Goal: Task Accomplishment & Management: Complete application form

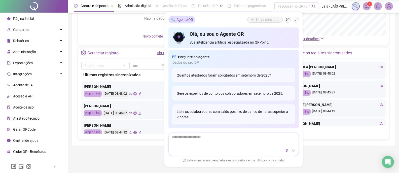
scroll to position [75, 0]
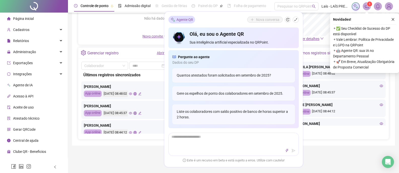
click at [319, 156] on div "Controle de ponto Admissão digital Gestão de férias Painel do DP Folha de pagam…" at bounding box center [233, 124] width 331 height 398
click at [295, 20] on icon "shrink" at bounding box center [295, 19] width 3 height 3
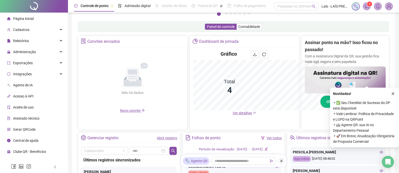
scroll to position [150, 0]
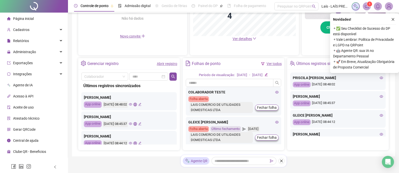
click at [393, 19] on icon "close" at bounding box center [393, 20] width 4 height 4
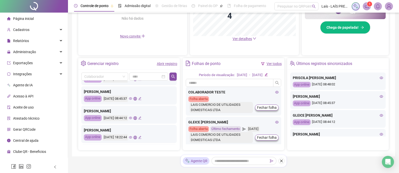
scroll to position [50, 0]
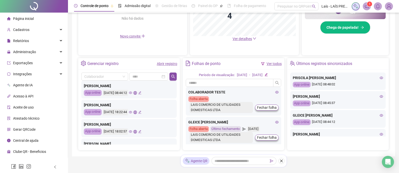
click at [141, 113] on icon "edit" at bounding box center [139, 112] width 3 height 3
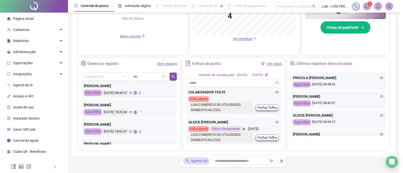
type input "**********"
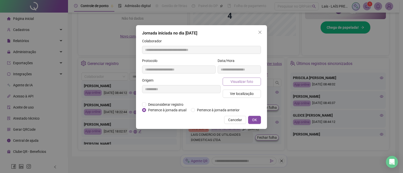
click at [231, 80] on span "Visualizar foto" at bounding box center [241, 82] width 23 height 6
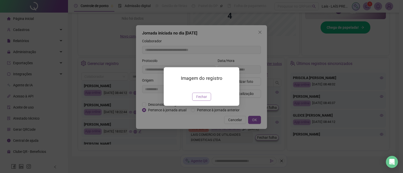
click at [199, 99] on span "Fechar" at bounding box center [201, 97] width 11 height 6
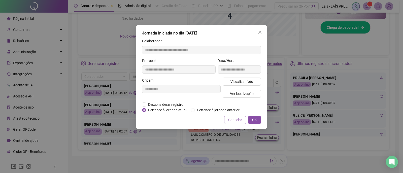
click at [237, 118] on span "Cancelar" at bounding box center [235, 120] width 14 height 6
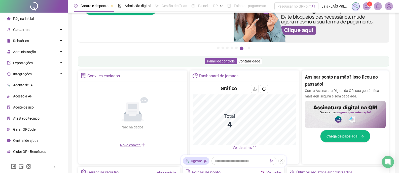
scroll to position [0, 0]
